Goal: Task Accomplishment & Management: Manage account settings

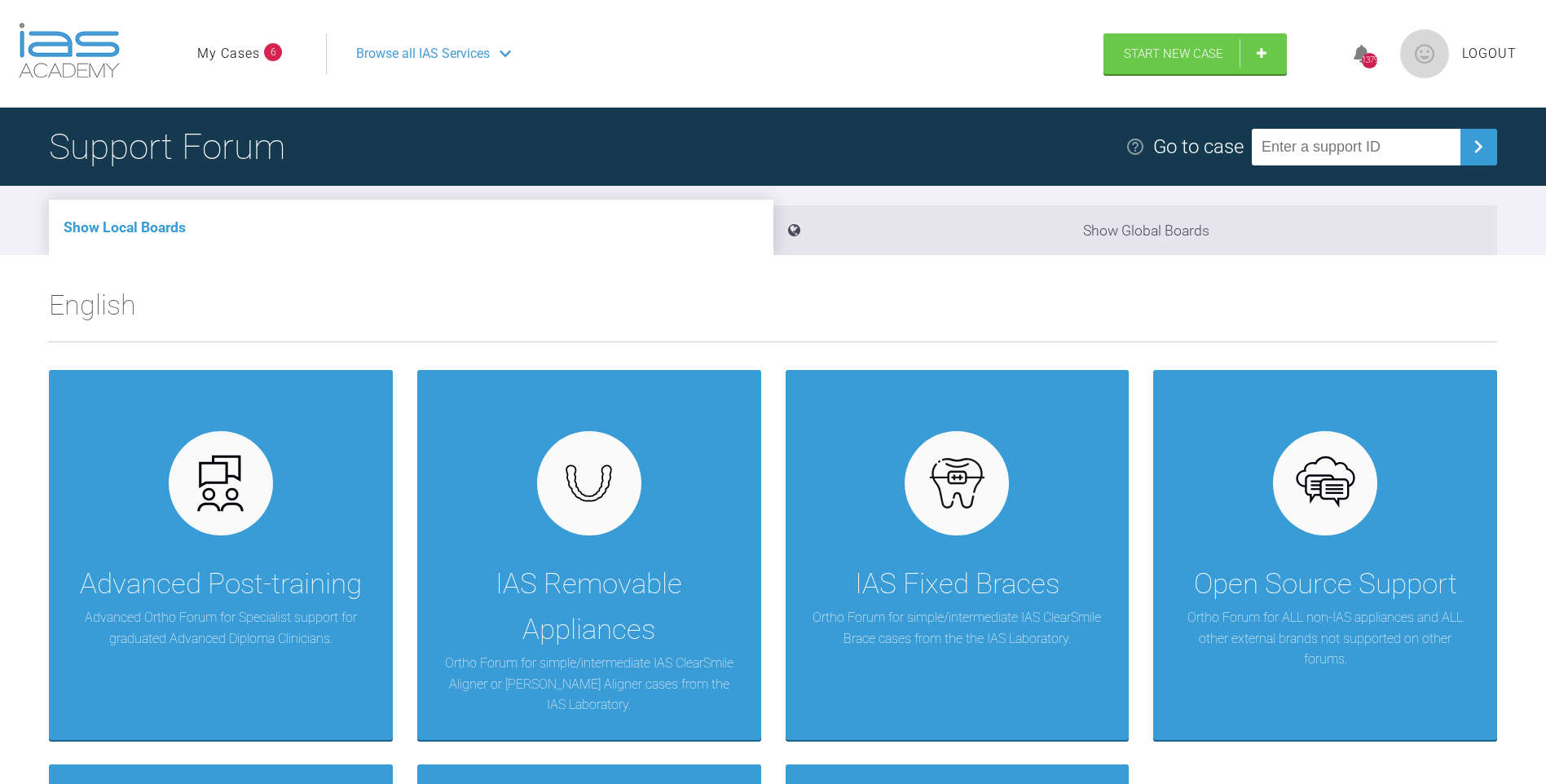
click at [240, 51] on link "My Cases" at bounding box center [228, 53] width 63 height 22
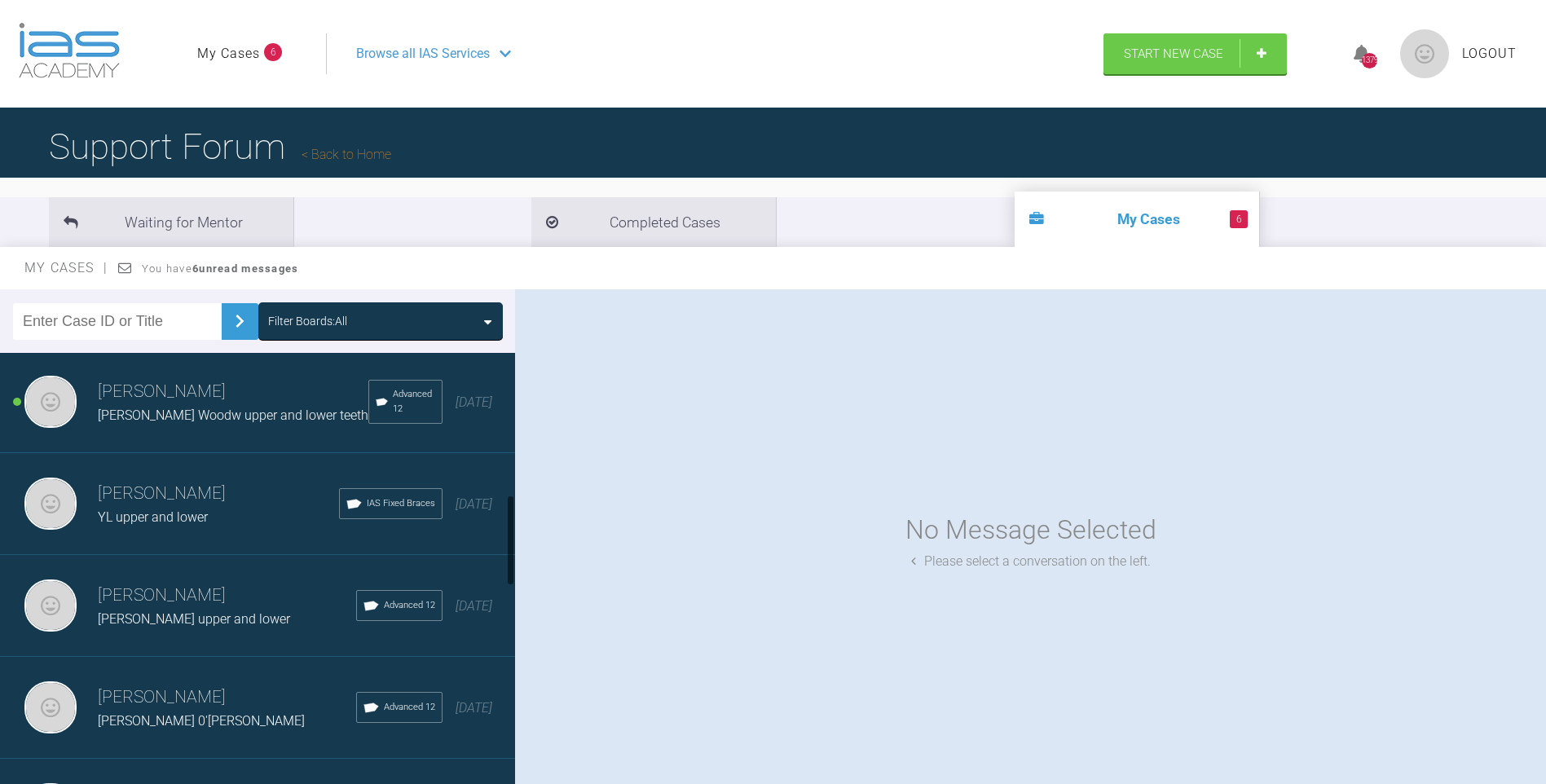
scroll to position [718, 0]
drag, startPoint x: 510, startPoint y: 385, endPoint x: 531, endPoint y: 535, distance: 151.5
click at [531, 535] on div "Filter Boards: All [PERSON_NAME] [PERSON_NAME] upper and lower teeth IAS Fixed …" at bounding box center [773, 551] width 1546 height 525
click at [271, 579] on h3 "[PERSON_NAME]" at bounding box center [227, 592] width 258 height 28
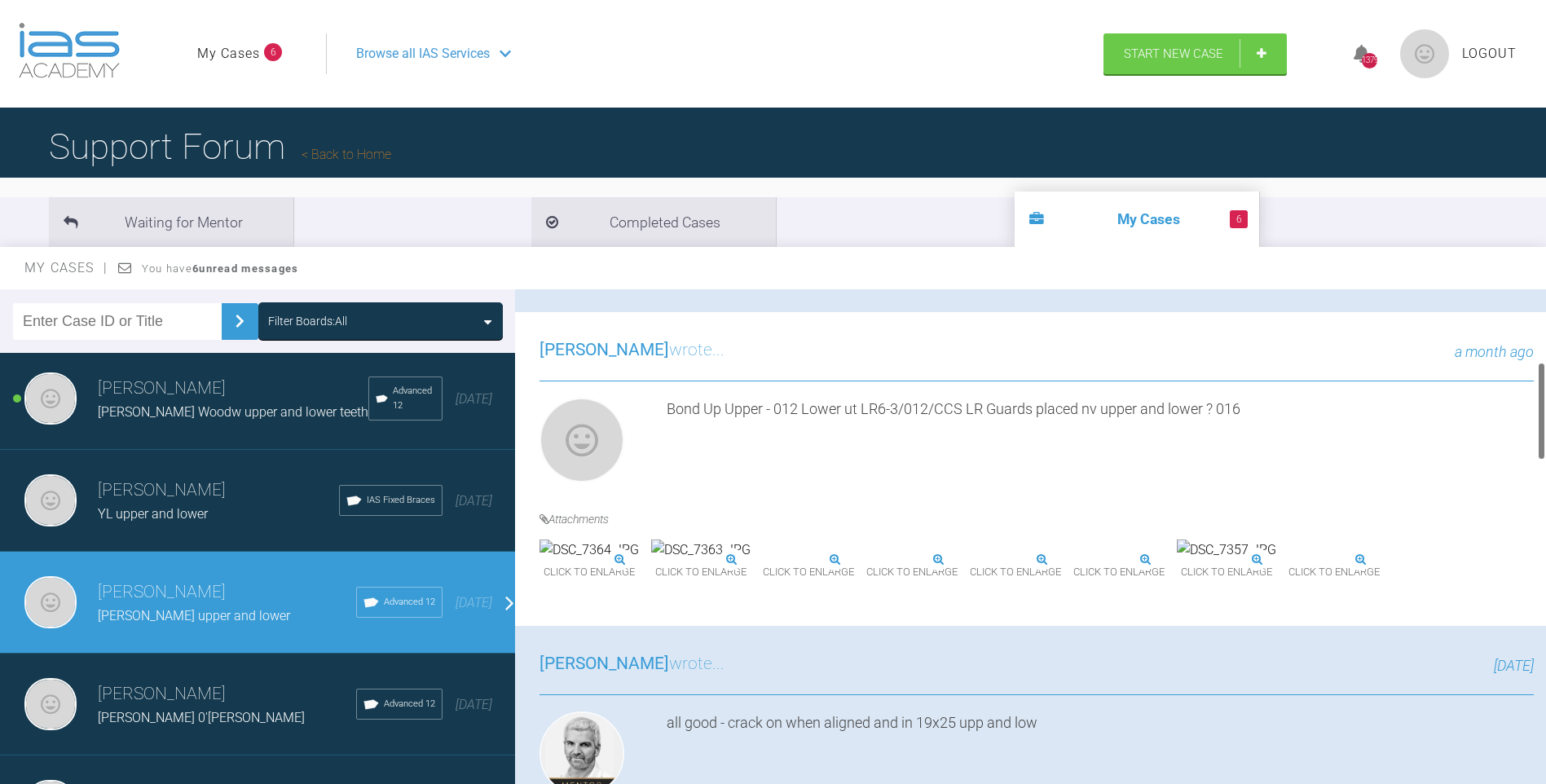
scroll to position [377, 0]
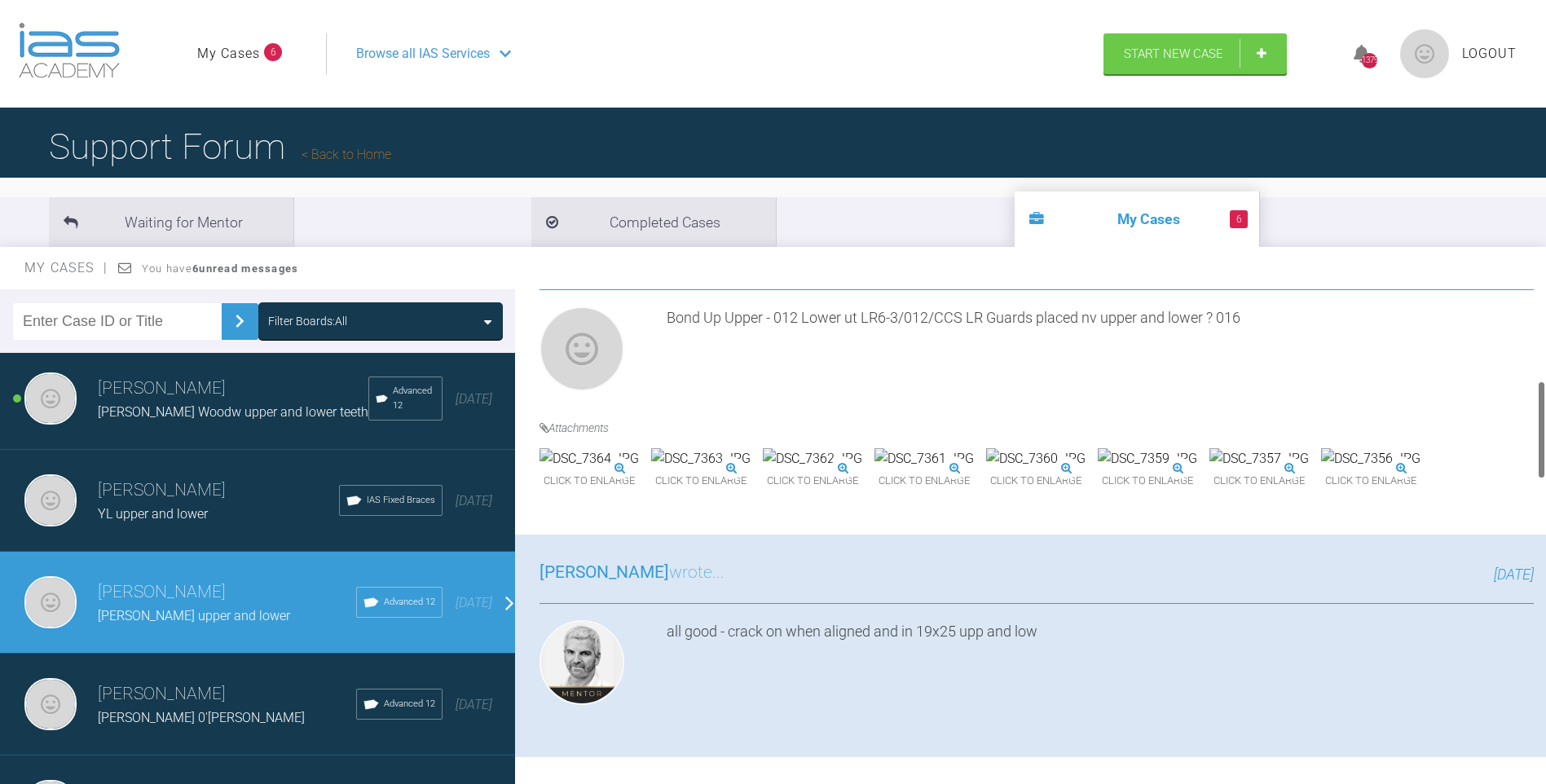
drag, startPoint x: 1540, startPoint y: 326, endPoint x: 1540, endPoint y: 428, distance: 102.0
click at [1541, 418] on div at bounding box center [1541, 429] width 6 height 98
click at [1086, 465] on img at bounding box center [1036, 455] width 99 height 22
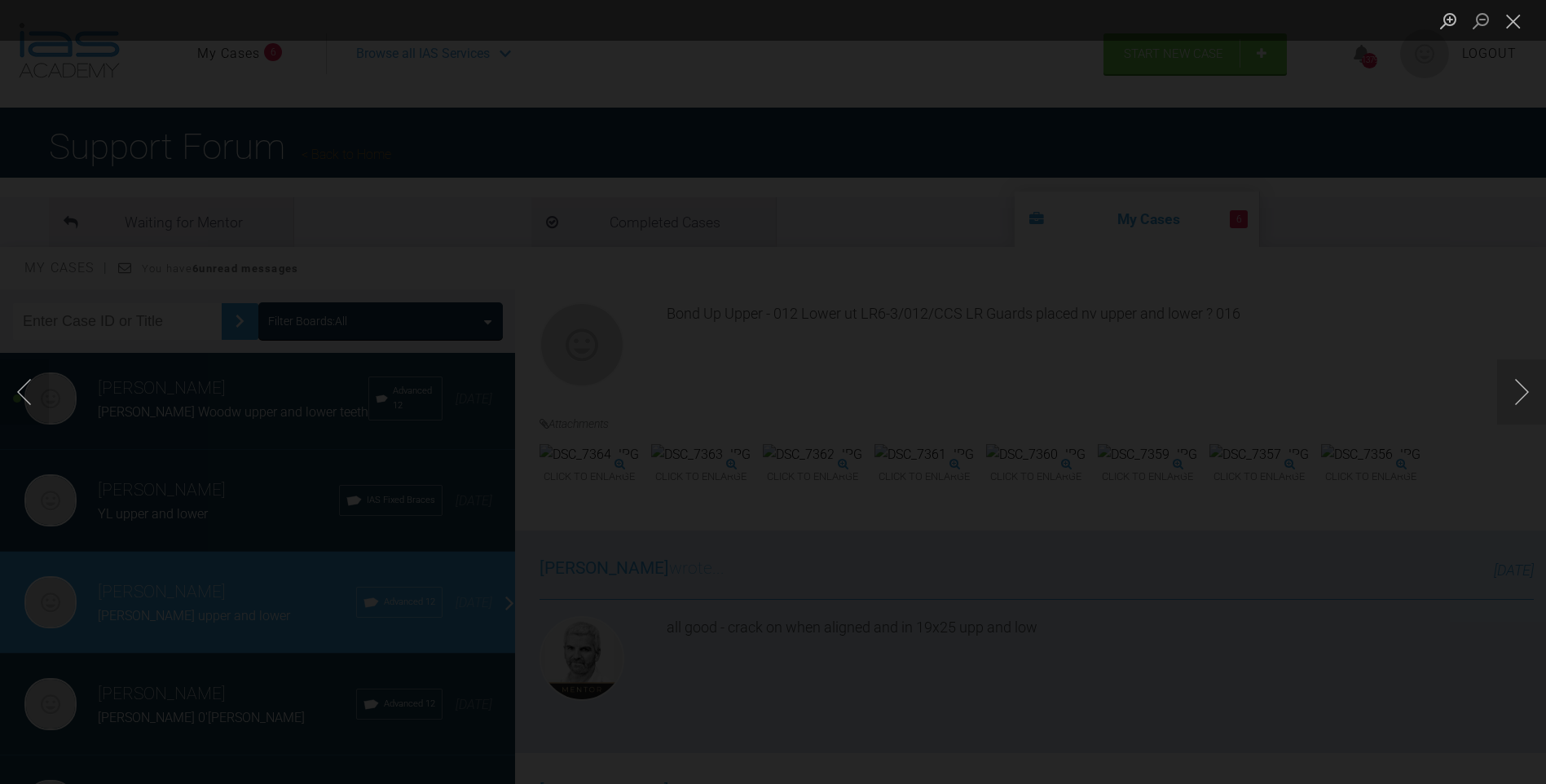
click at [1513, 22] on button "Close lightbox" at bounding box center [1513, 21] width 33 height 28
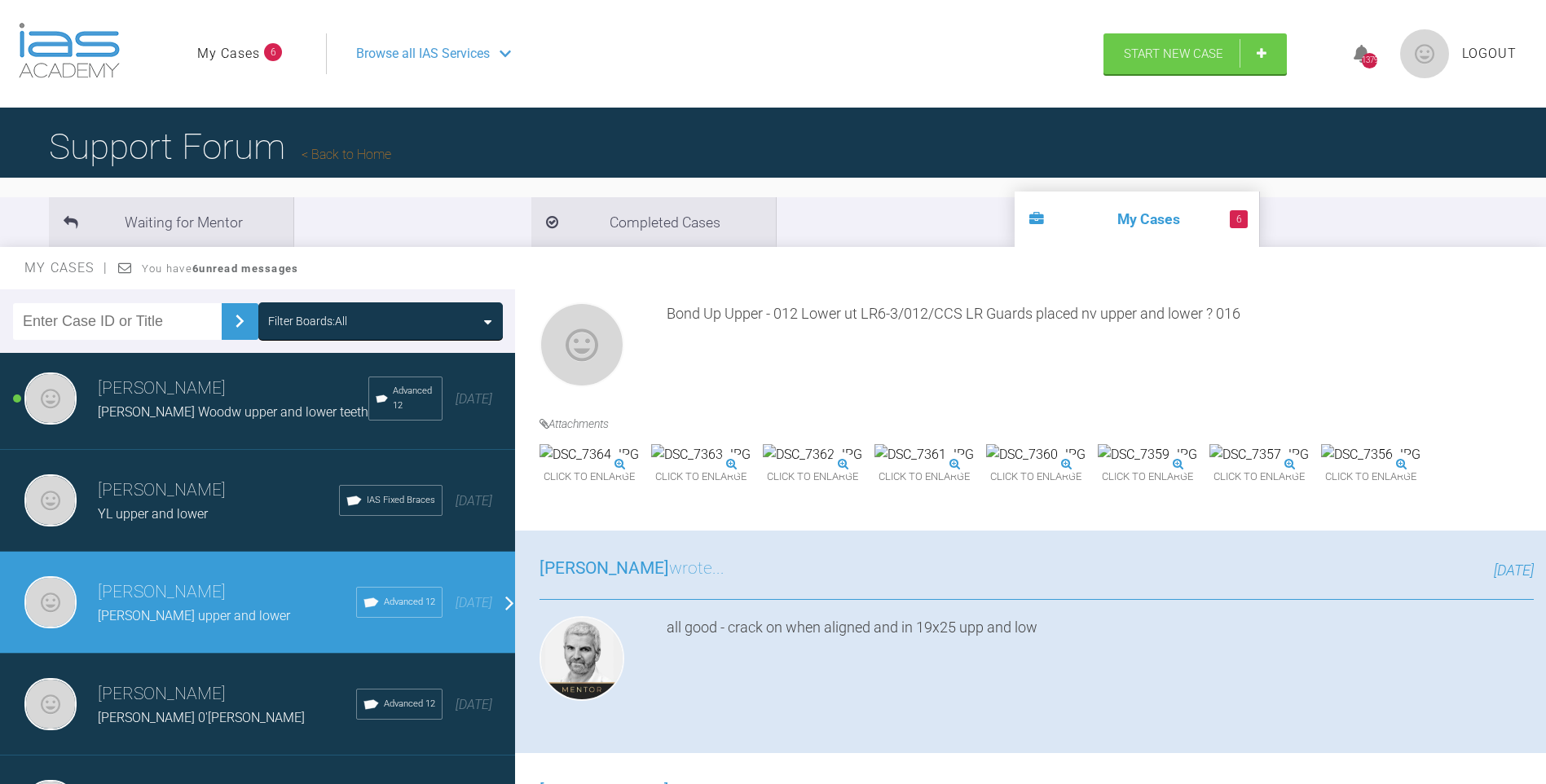
click at [1098, 465] on img at bounding box center [1147, 455] width 99 height 22
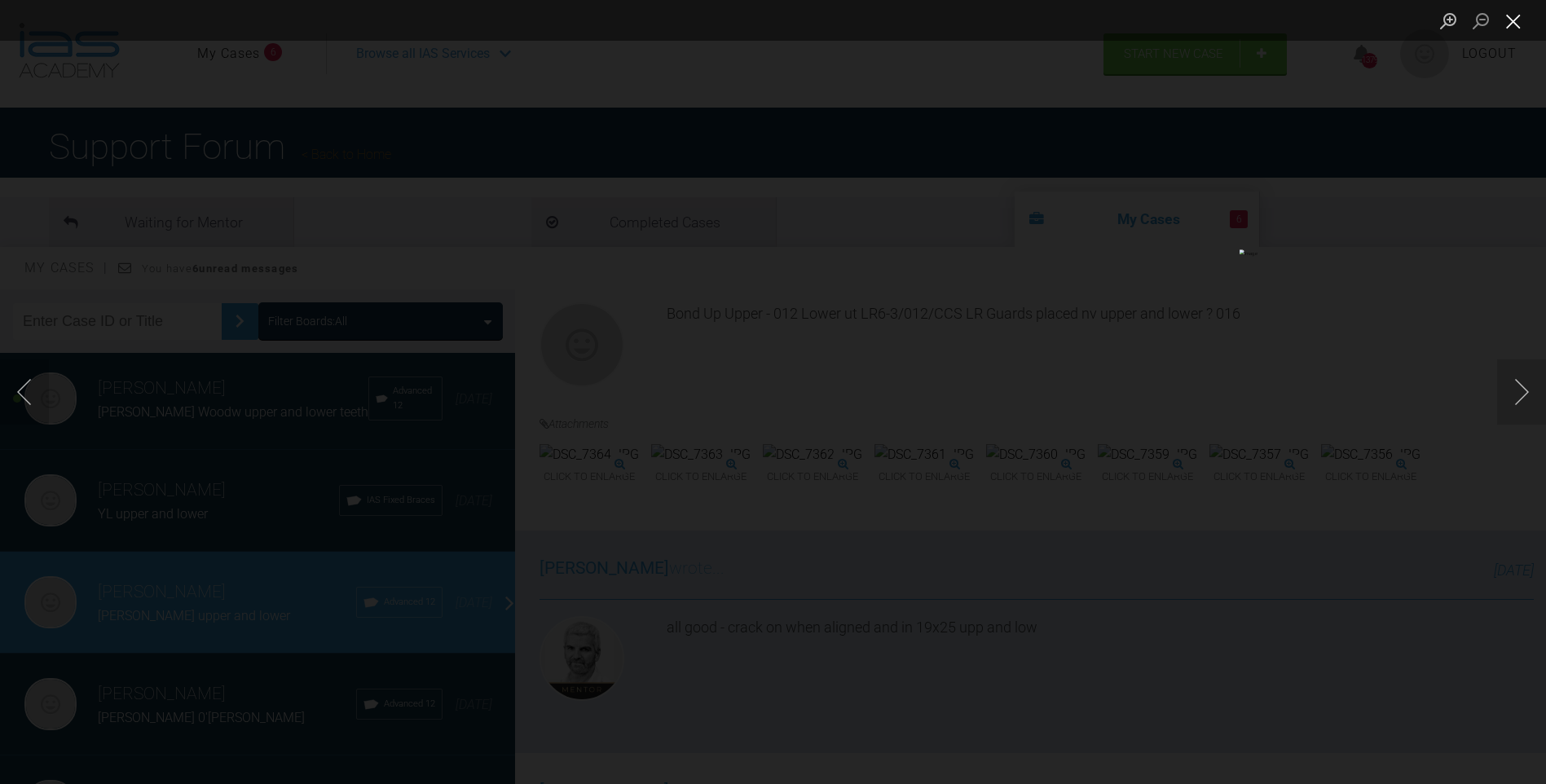
click at [1510, 19] on button "Close lightbox" at bounding box center [1513, 21] width 33 height 28
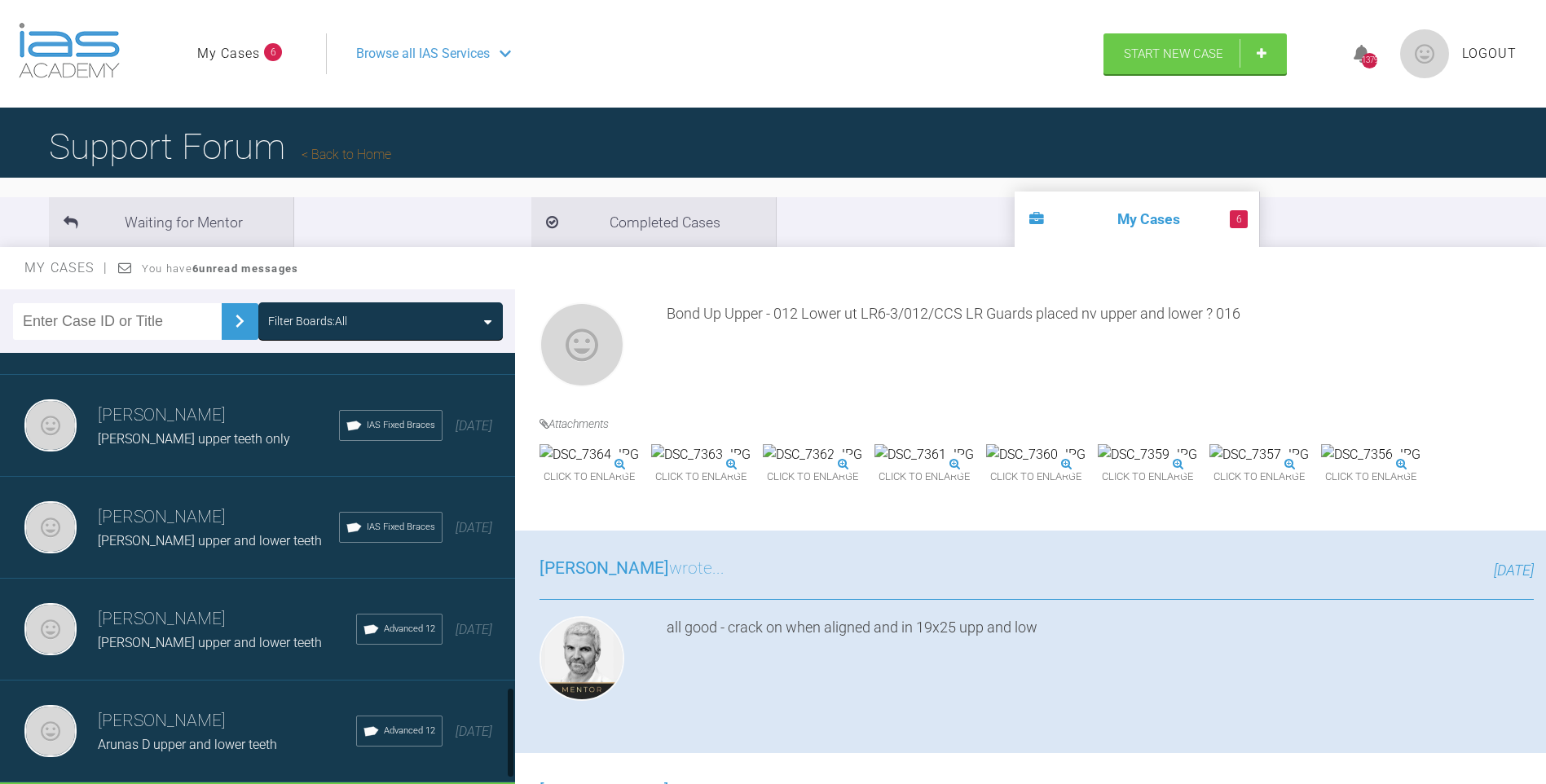
scroll to position [1649, 0]
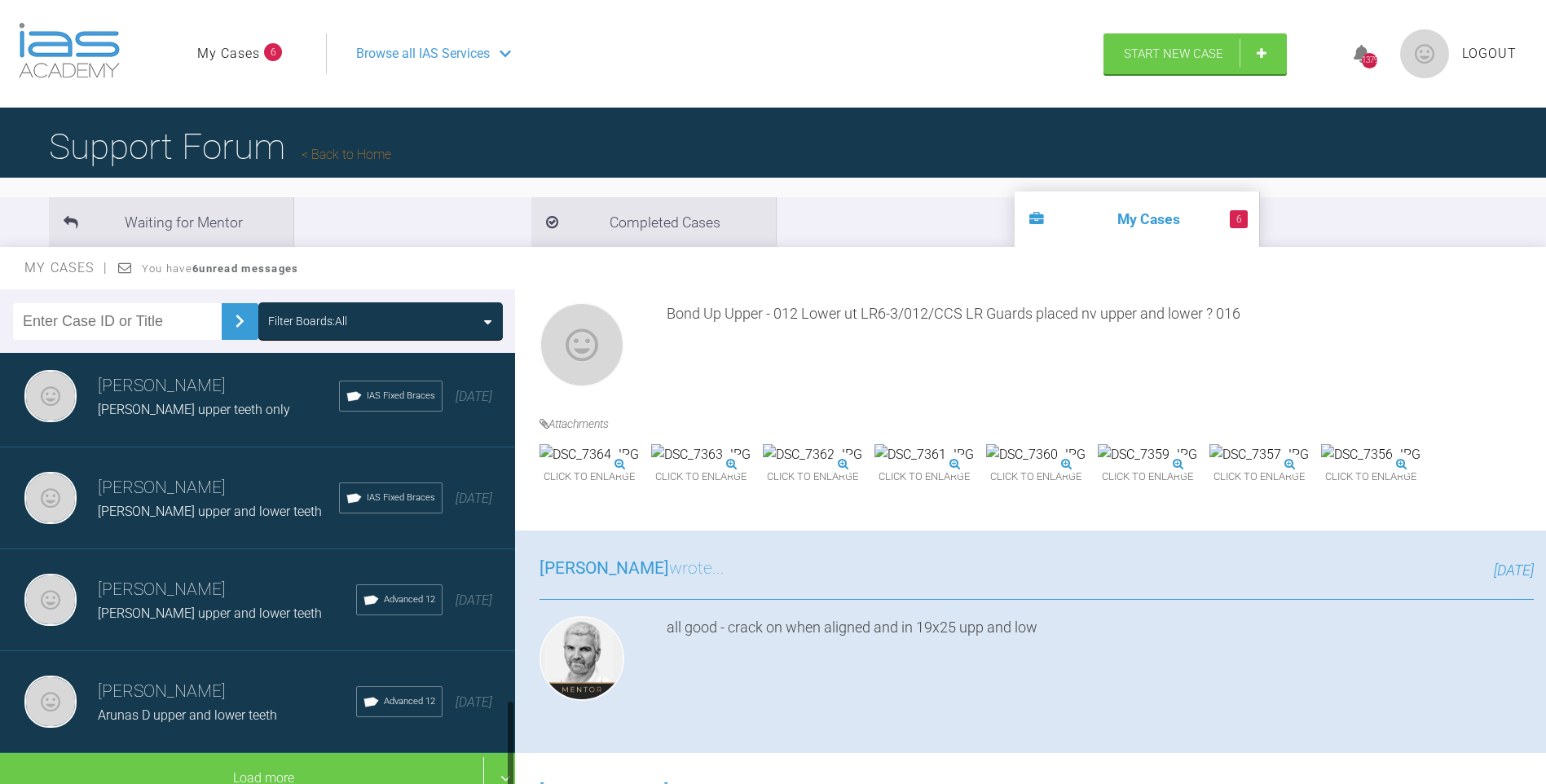
drag, startPoint x: 510, startPoint y: 537, endPoint x: 524, endPoint y: 733, distance: 196.5
click at [526, 736] on div "Filter Boards: All [PERSON_NAME] [PERSON_NAME] upper and lower teeth IAS Fixed …" at bounding box center [773, 551] width 1546 height 525
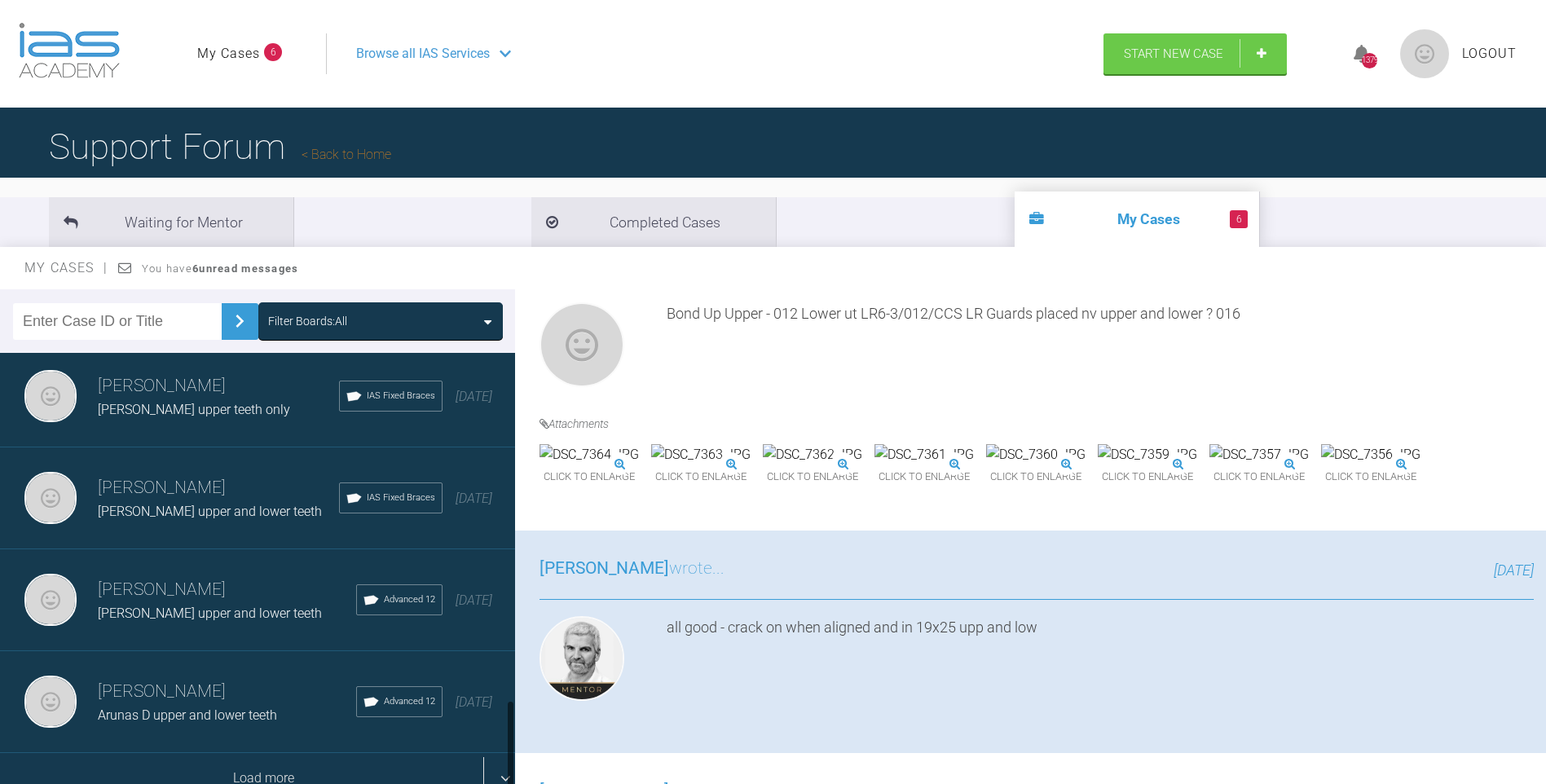
click at [330, 754] on div "Load more" at bounding box center [263, 778] width 527 height 51
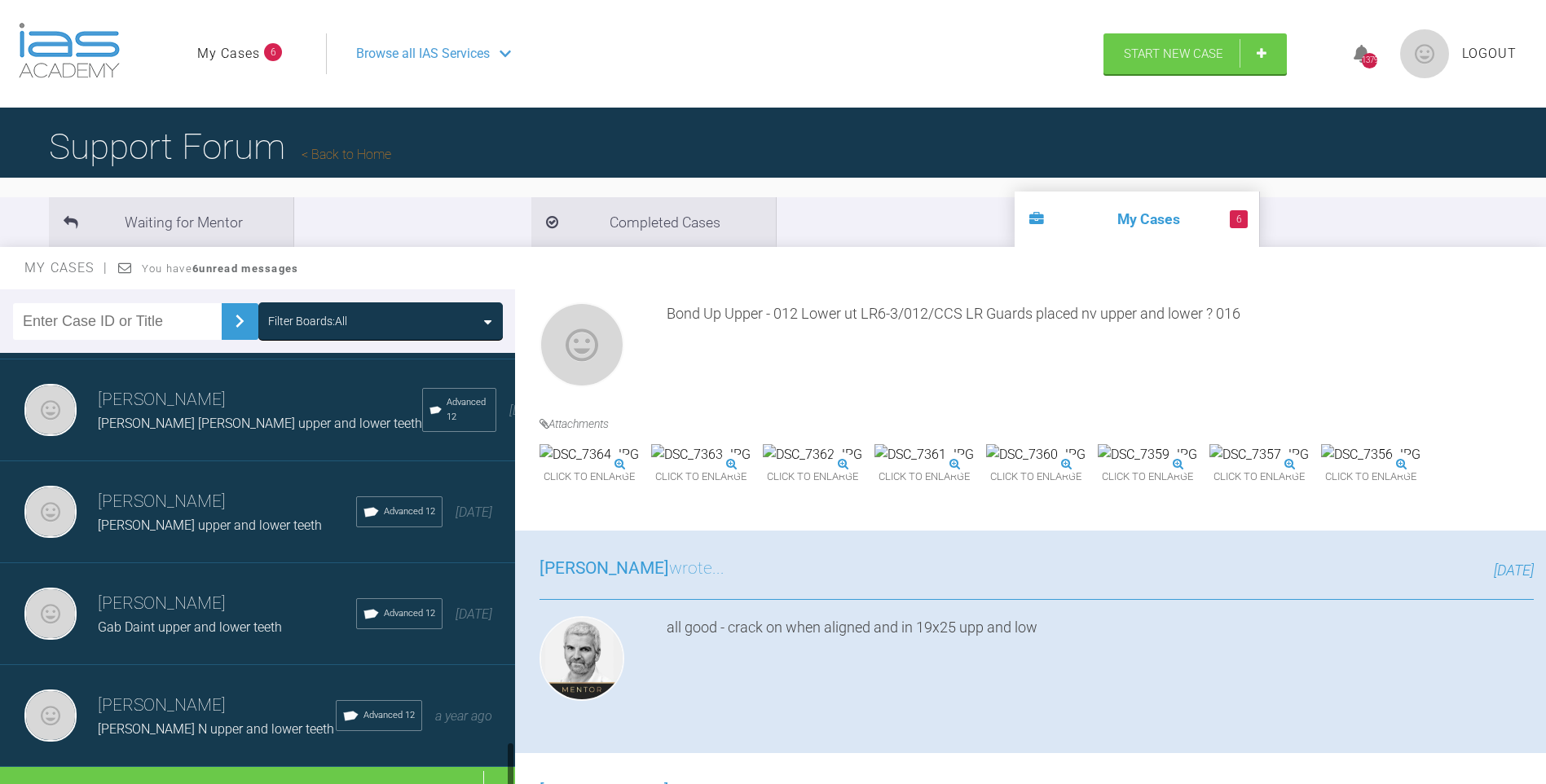
scroll to position [3686, 0]
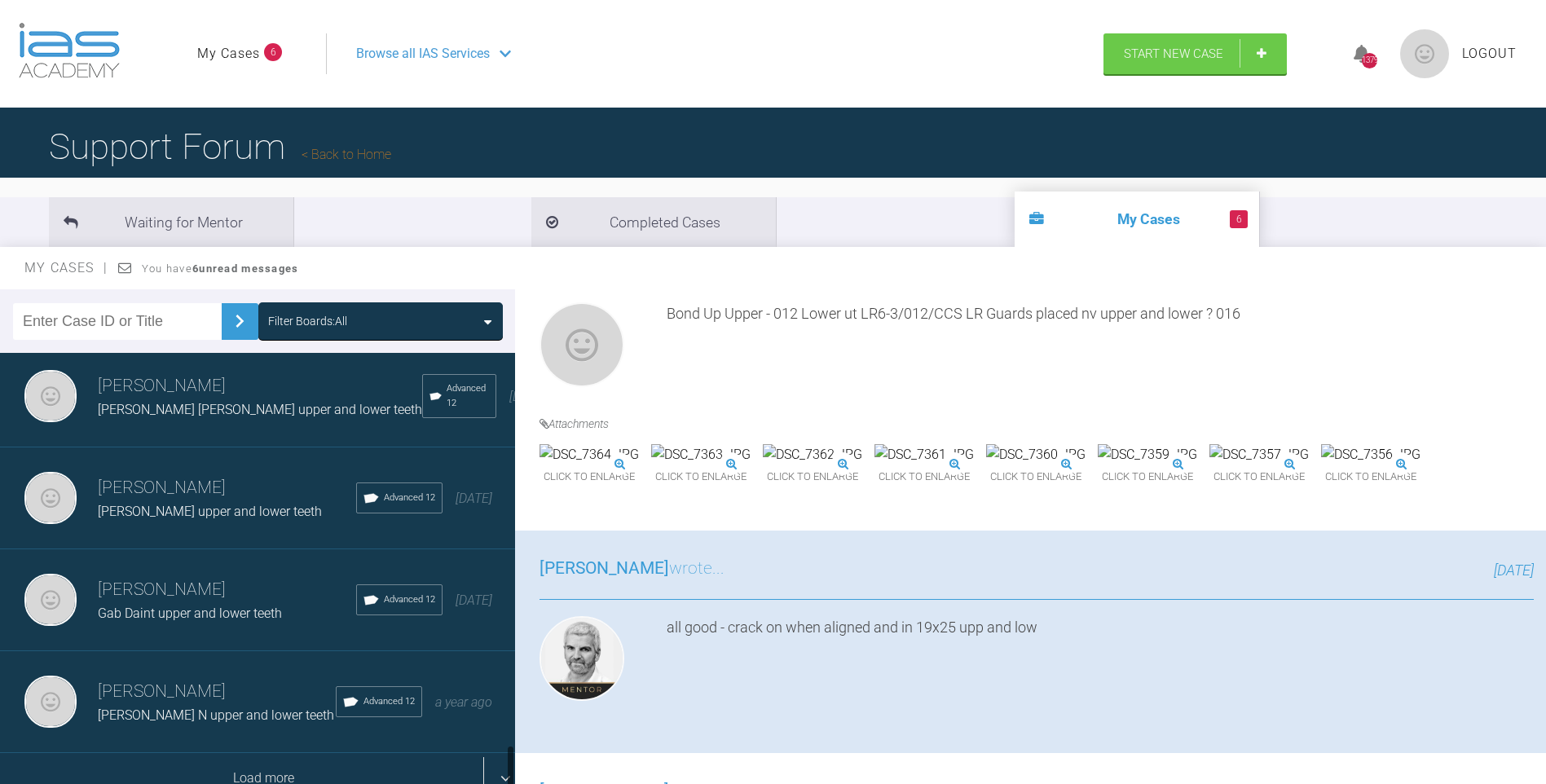
drag, startPoint x: 513, startPoint y: 563, endPoint x: 423, endPoint y: 783, distance: 237.7
click at [508, 769] on div at bounding box center [511, 768] width 6 height 47
click at [352, 768] on div "Load more" at bounding box center [263, 778] width 527 height 51
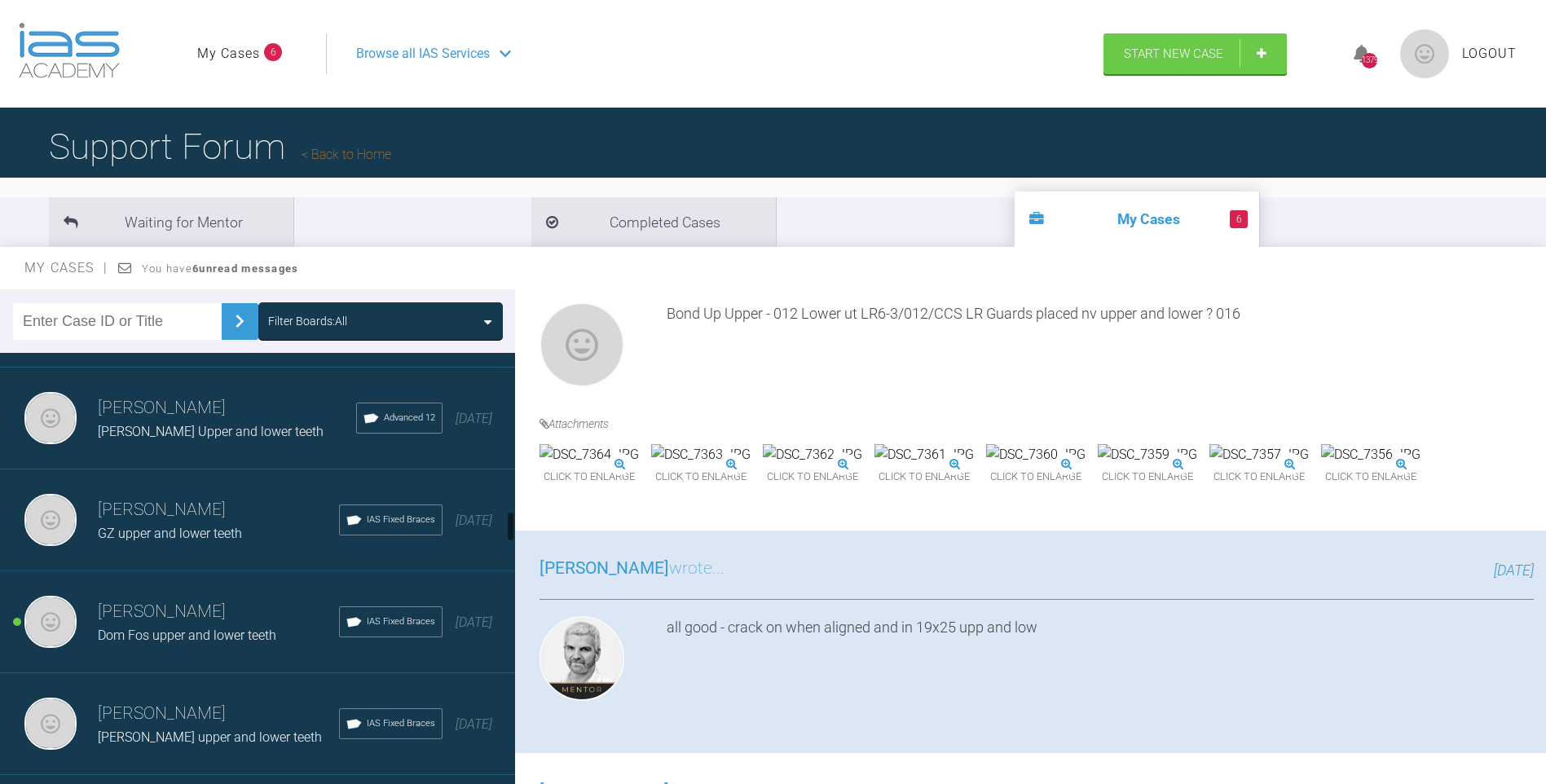
drag, startPoint x: 510, startPoint y: 631, endPoint x: 452, endPoint y: 490, distance: 152.5
click at [519, 526] on div "Filter Boards: All [PERSON_NAME] [PERSON_NAME] upper and lower teeth IAS Fixed …" at bounding box center [773, 551] width 1546 height 525
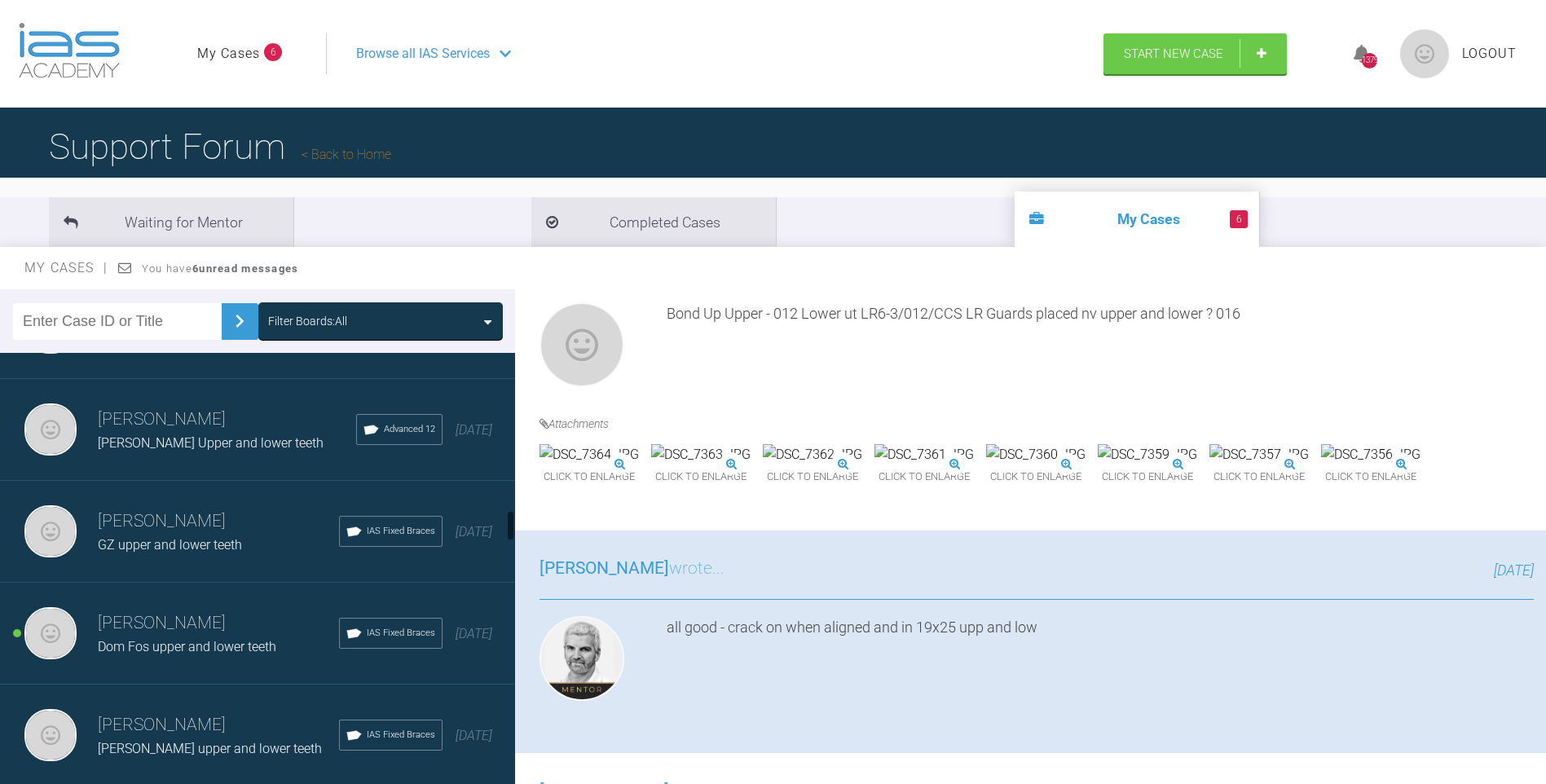
click at [200, 515] on h3 "[PERSON_NAME]" at bounding box center [219, 522] width 241 height 28
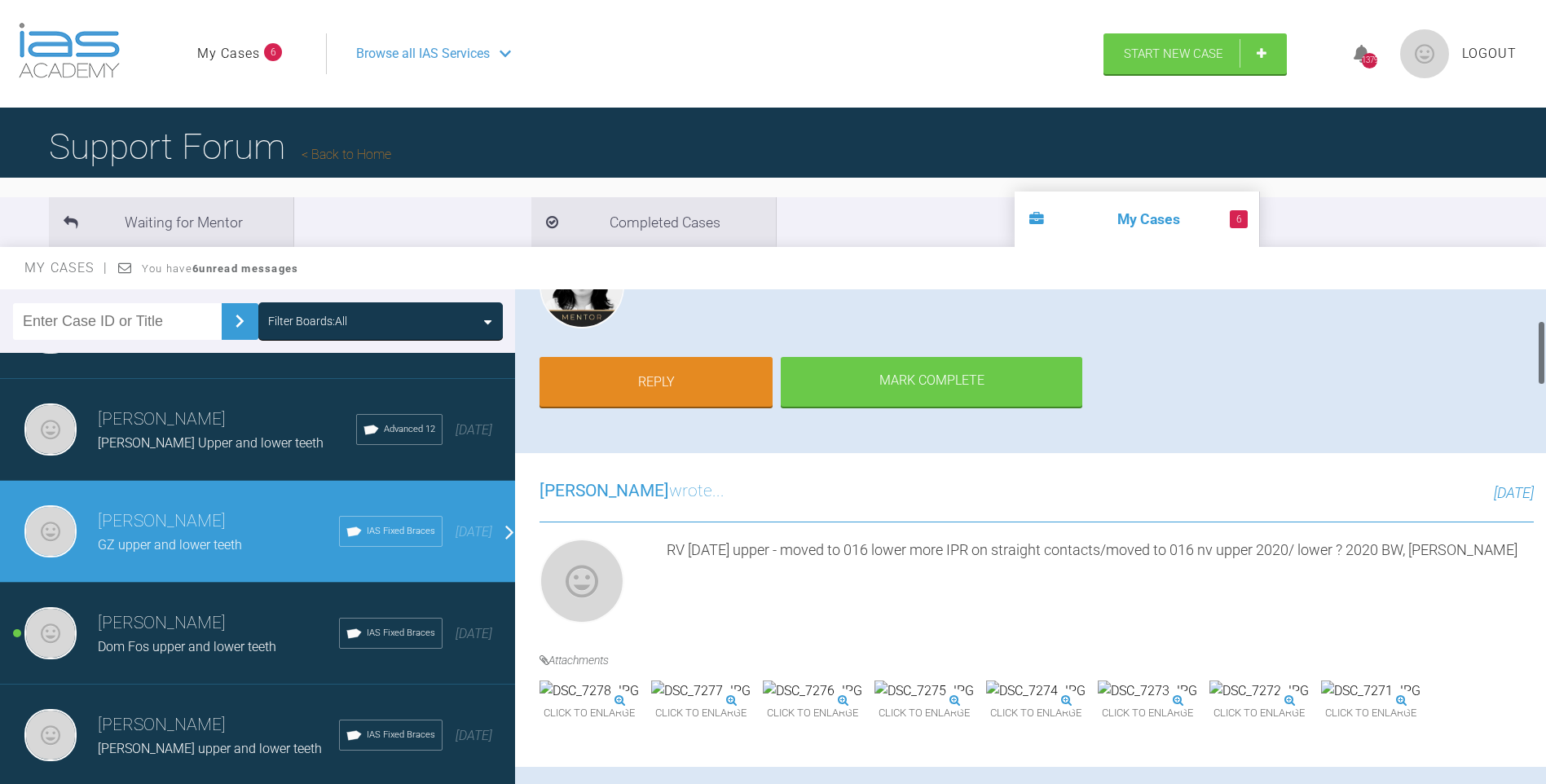
scroll to position [239, 0]
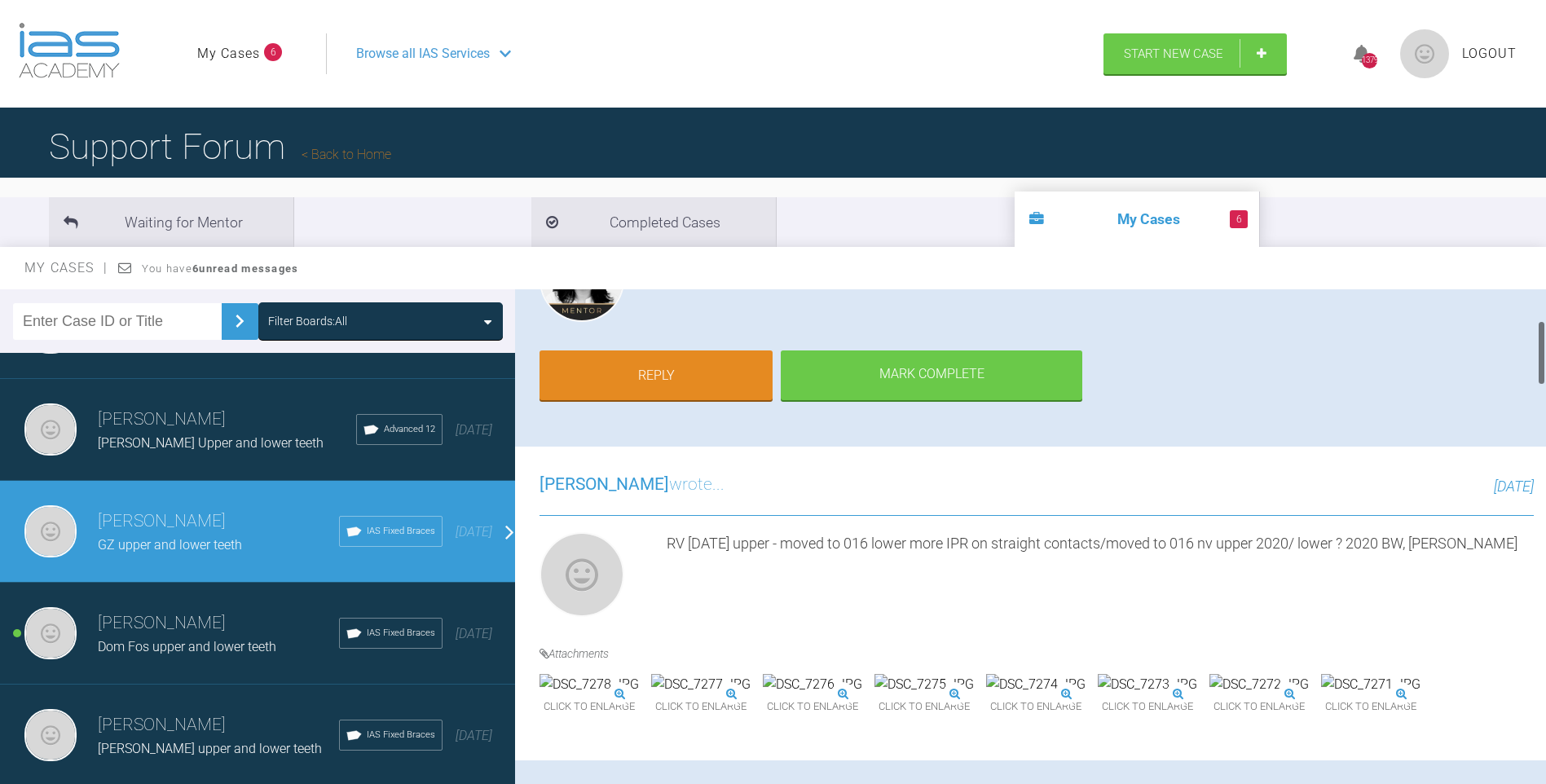
drag, startPoint x: 1542, startPoint y: 381, endPoint x: 1555, endPoint y: 351, distance: 32.7
click at [1545, 351] on html "My Cases 6 Logout Browse all IAS Services Start New Case 1379 Logout Support Fo…" at bounding box center [773, 476] width 1546 height 953
drag, startPoint x: 1538, startPoint y: 346, endPoint x: 1546, endPoint y: 319, distance: 28.2
click at [1545, 319] on html "My Cases 6 Logout Browse all IAS Services Start New Case 1379 Logout Support Fo…" at bounding box center [773, 476] width 1546 height 953
drag, startPoint x: 1546, startPoint y: 319, endPoint x: 1497, endPoint y: 363, distance: 65.9
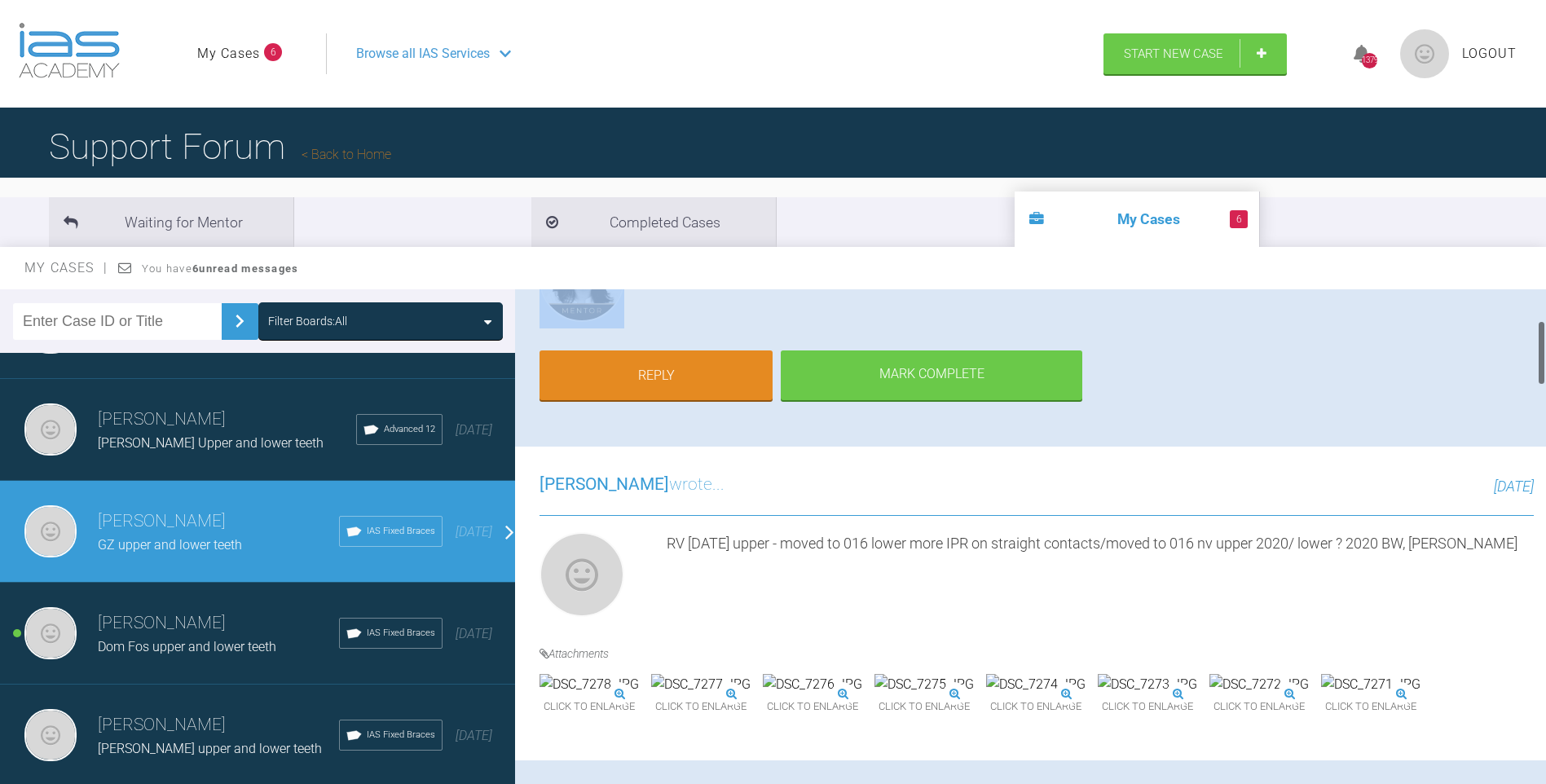
click at [1447, 379] on div "[PERSON_NAME] wrote... [DATE] Yes good plan [PERSON_NAME] and carry on with Ipr…" at bounding box center [1036, 298] width 1043 height 295
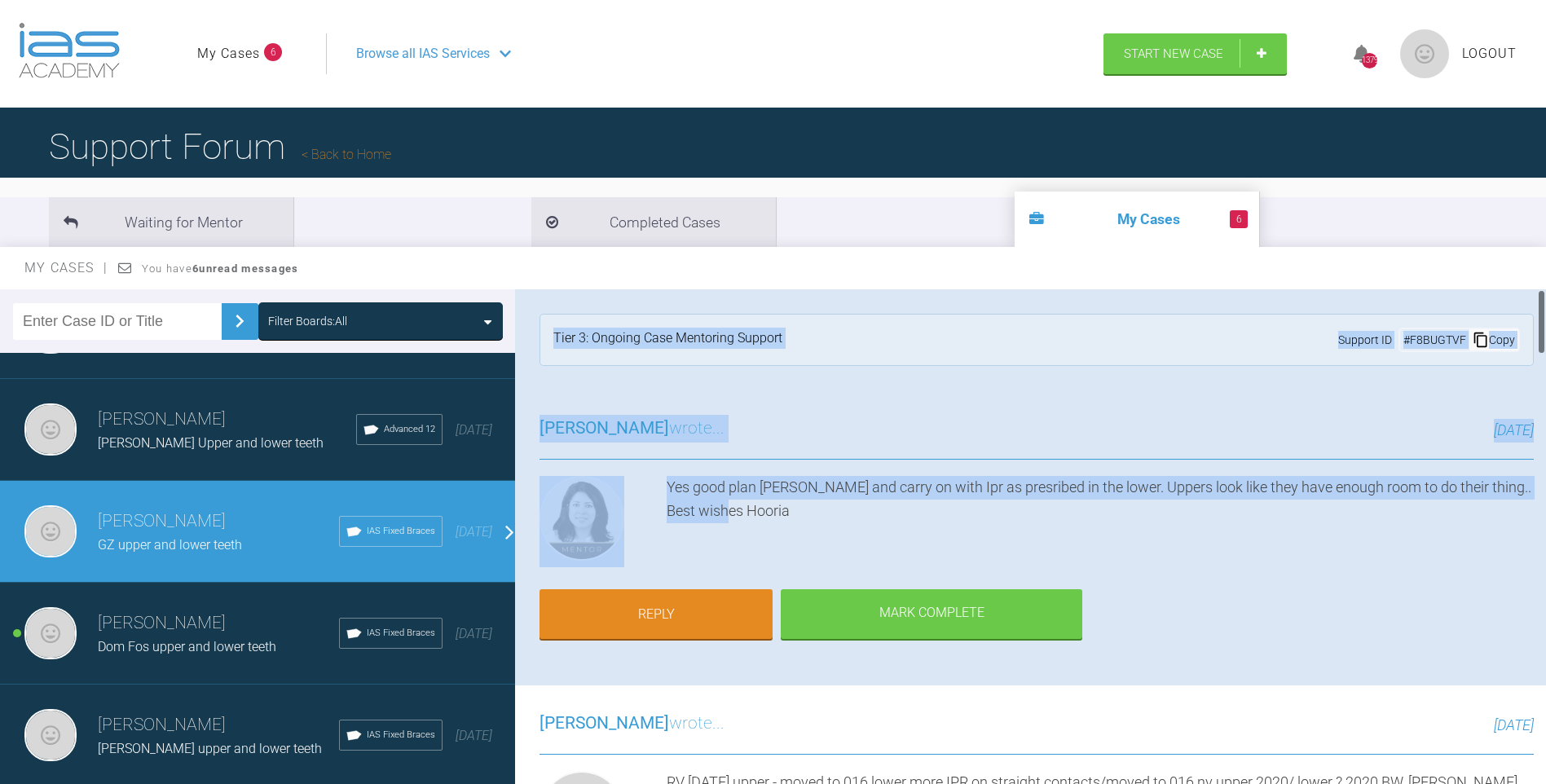
drag, startPoint x: 1541, startPoint y: 355, endPoint x: 1541, endPoint y: 306, distance: 49.0
click at [1541, 306] on div at bounding box center [1541, 322] width 6 height 65
click at [1234, 589] on div "[PERSON_NAME] wrote... [DATE] Yes good plan [PERSON_NAME] and carry on with Ipr…" at bounding box center [1036, 537] width 1043 height 295
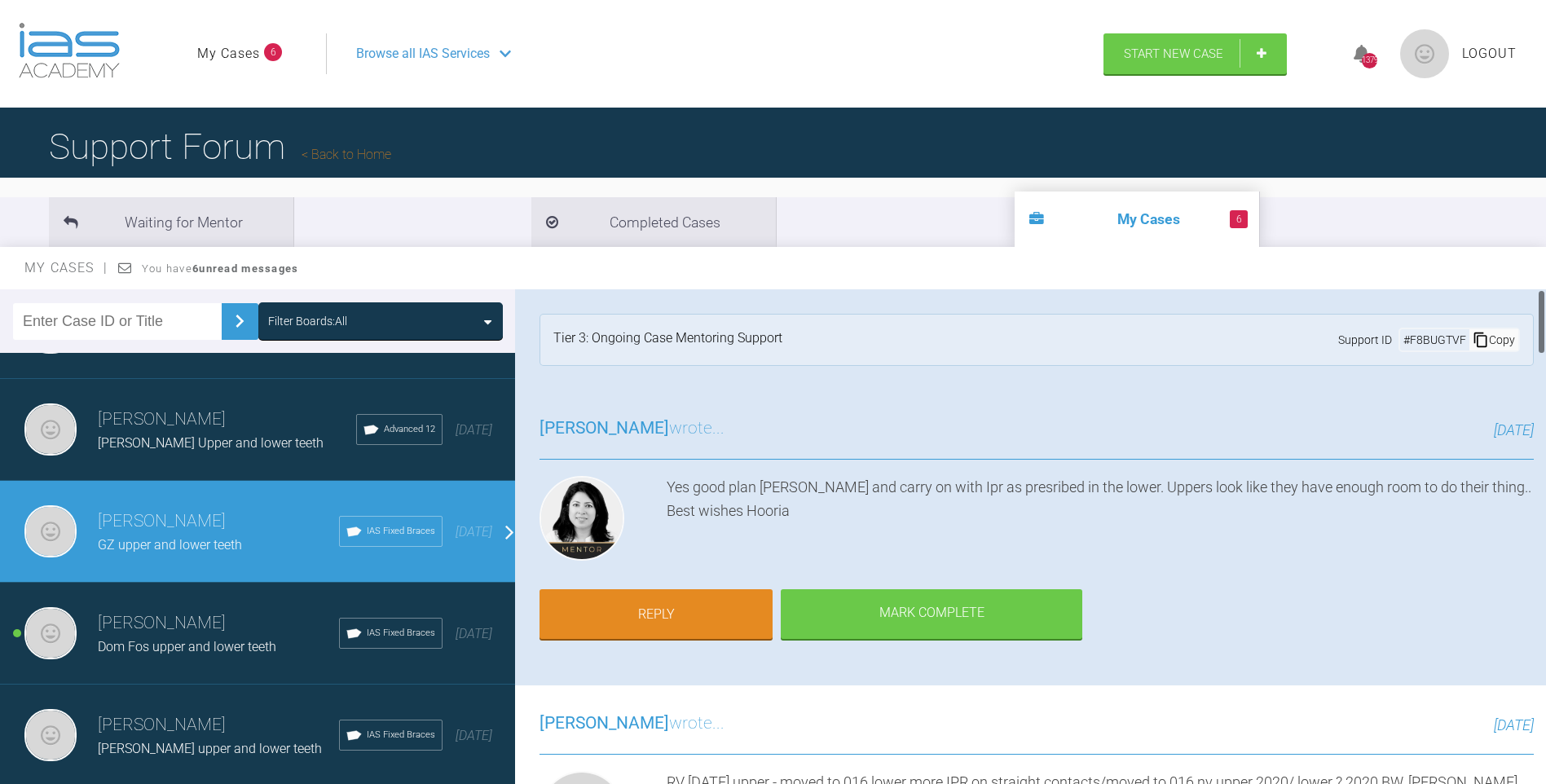
drag, startPoint x: 1539, startPoint y: 328, endPoint x: 1334, endPoint y: 166, distance: 261.3
click at [1538, 306] on div at bounding box center [1542, 540] width 9 height 501
